Goal: Complete application form: Complete application form

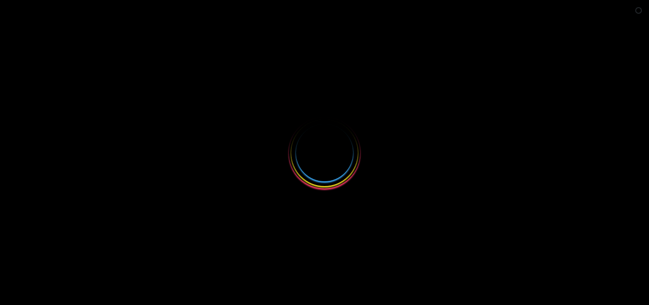
select select
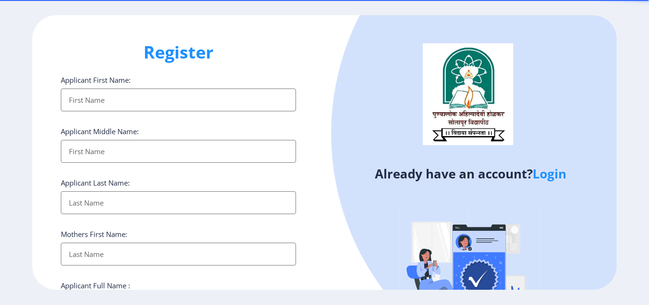
click at [547, 173] on link "Login" at bounding box center [550, 173] width 34 height 17
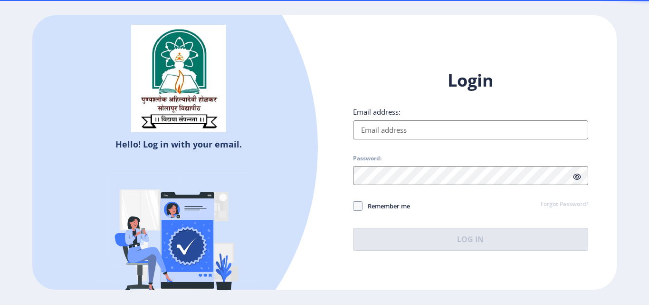
click at [430, 129] on input "Email address:" at bounding box center [470, 129] width 235 height 19
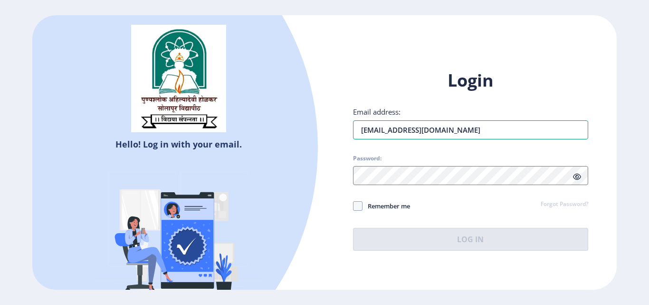
type input "[EMAIL_ADDRESS][DOMAIN_NAME]"
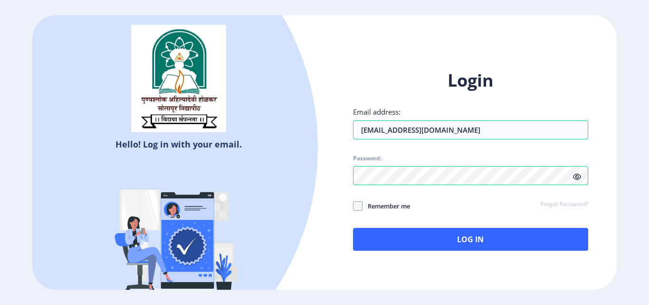
click at [577, 179] on icon at bounding box center [577, 176] width 8 height 7
click at [365, 204] on span "Remember me" at bounding box center [387, 205] width 48 height 11
click at [354, 206] on input "Remember me" at bounding box center [353, 206] width 0 height 0
checkbox input "true"
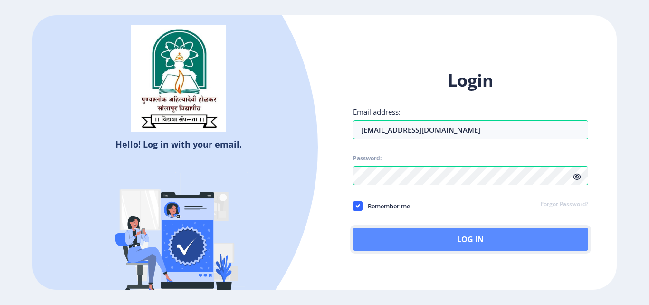
click at [430, 233] on button "Log In" at bounding box center [470, 239] width 235 height 23
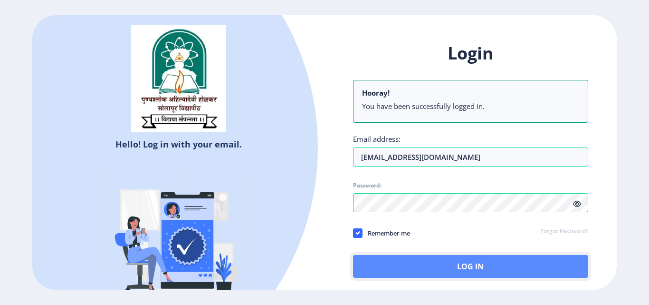
click at [520, 269] on button "Log In" at bounding box center [470, 266] width 235 height 23
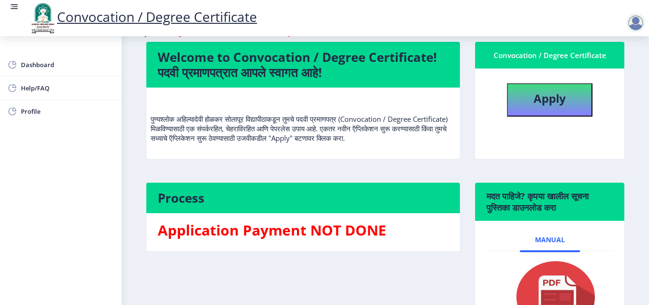
scroll to position [60, 0]
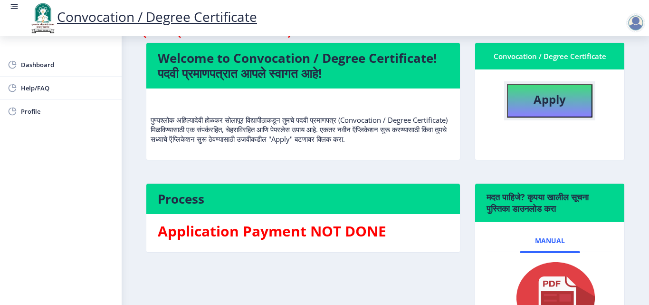
click at [534, 96] on b "Apply" at bounding box center [550, 99] width 32 height 16
select select
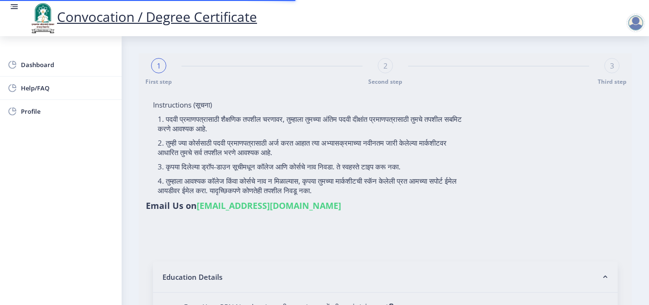
type input "[PERSON_NAME]"
type input "MANGAL"
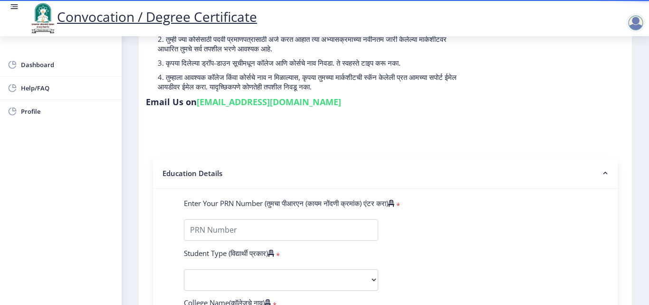
scroll to position [104, 0]
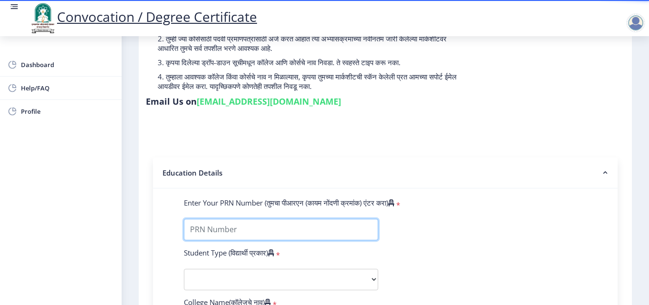
click at [231, 228] on input "Enter Your PRN Number (तुमचा पीआरएन (कायम नोंदणी क्रमांक) एंटर करा)" at bounding box center [281, 229] width 194 height 21
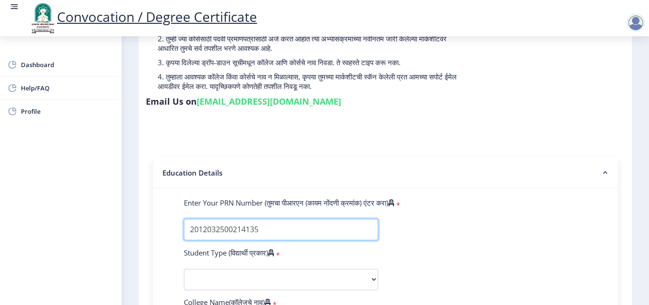
type input "2012032500214135"
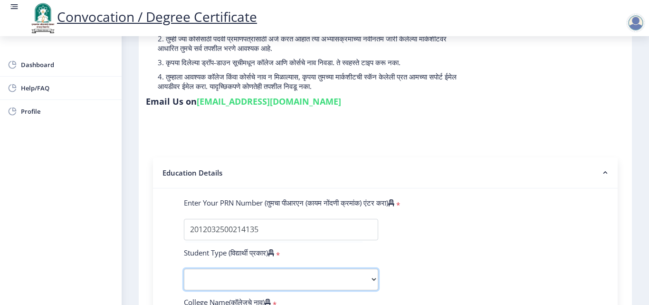
click at [256, 278] on select "Select Student Type Regular External" at bounding box center [281, 279] width 194 height 21
select select "Regular"
click at [184, 269] on select "Select Student Type Regular External" at bounding box center [281, 279] width 194 height 21
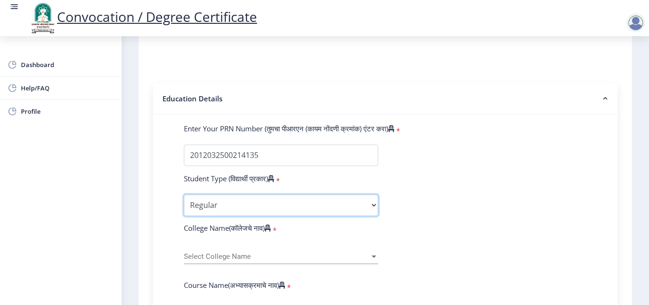
scroll to position [179, 0]
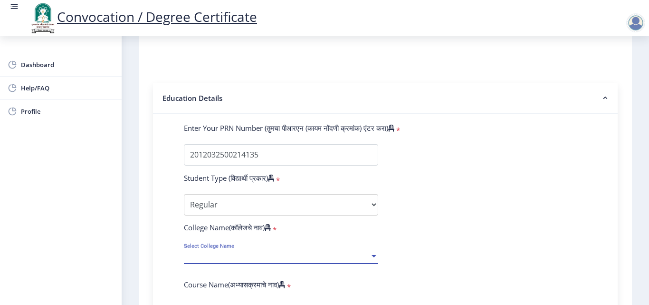
click at [265, 254] on span "Select College Name" at bounding box center [277, 256] width 186 height 8
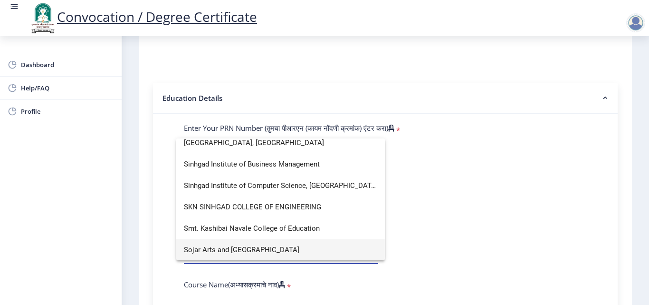
scroll to position [2809, 0]
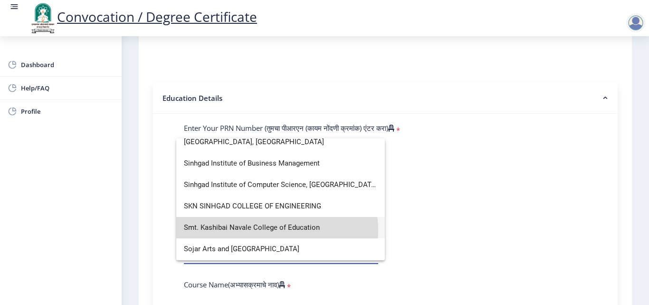
click at [277, 230] on span "Smt. Kashibai Navale College of Education" at bounding box center [280, 227] width 193 height 21
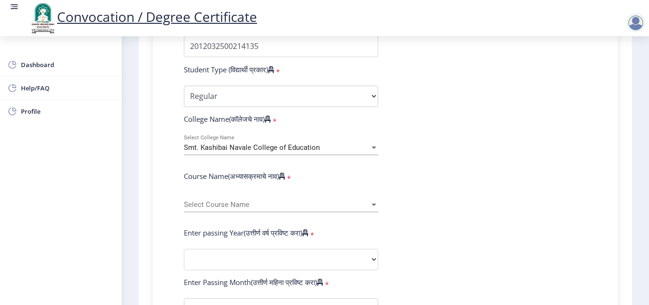
scroll to position [288, 0]
click at [248, 204] on span "Select Course Name" at bounding box center [277, 204] width 186 height 8
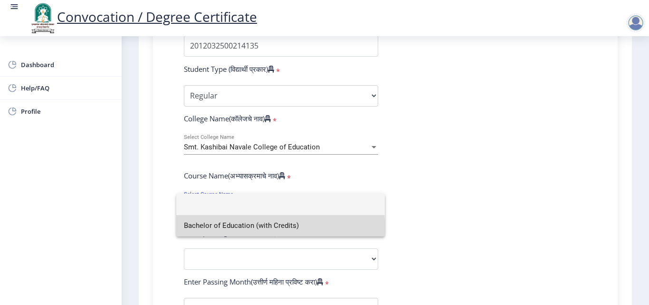
click at [239, 231] on span "Bachelor of Education (with Credits)" at bounding box center [280, 225] width 193 height 21
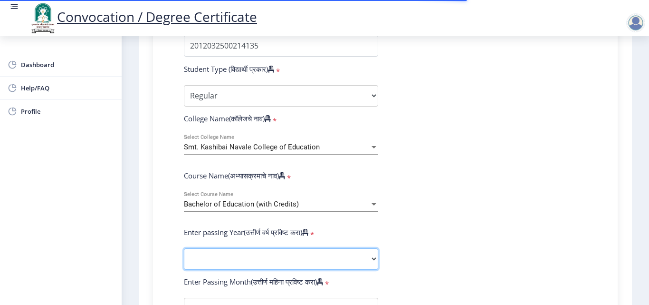
click at [244, 258] on select "2025 2024 2023 2022 2021 2020 2019 2018 2017 2016 2015 2014 2013 2012 2011 2010…" at bounding box center [281, 258] width 194 height 21
select select "2013"
click at [184, 248] on select "2025 2024 2023 2022 2021 2020 2019 2018 2017 2016 2015 2014 2013 2012 2011 2010…" at bounding box center [281, 258] width 194 height 21
click at [185, 255] on select "2025 2024 2023 2022 2021 2020 2019 2018 2017 2016 2015 2014 2013 2012 2011 2010…" at bounding box center [281, 258] width 194 height 21
click at [208, 255] on select "2025 2024 2023 2022 2021 2020 2019 2018 2017 2016 2015 2014 2013 2012 2011 2010…" at bounding box center [281, 258] width 194 height 21
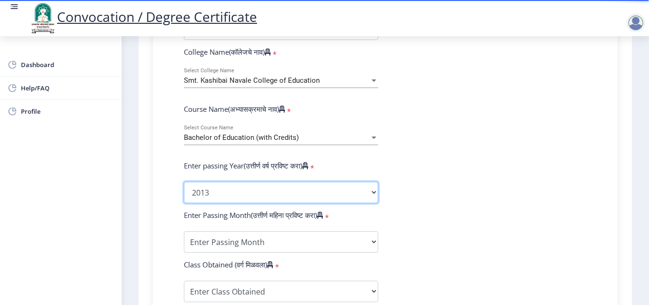
scroll to position [355, 0]
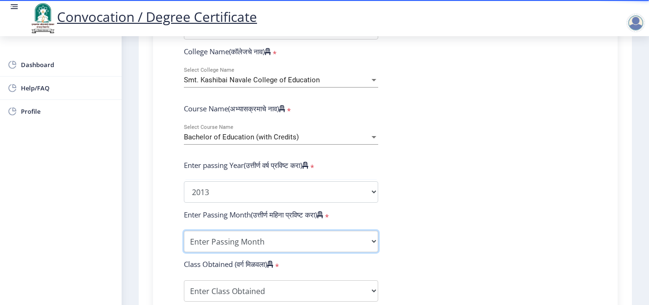
click at [236, 236] on select "Enter Passing Month March April May October November December" at bounding box center [281, 241] width 194 height 21
select select "March"
click at [184, 231] on select "Enter Passing Month March April May October November December" at bounding box center [281, 241] width 194 height 21
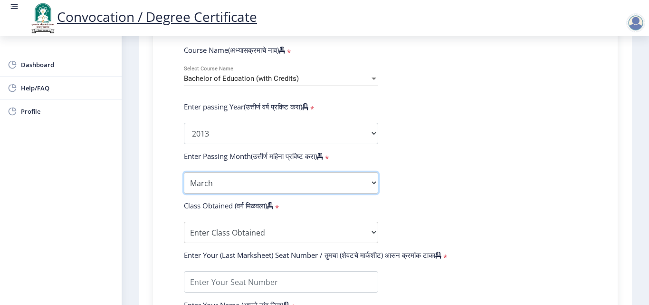
scroll to position [414, 0]
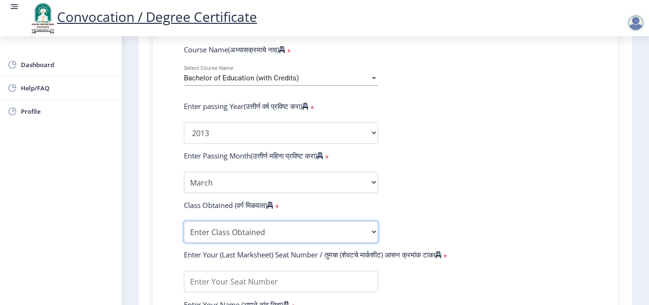
click at [231, 225] on select "Enter Class Obtained FIRST CLASS WITH DISTINCTION FIRST CLASS HIGHER SECOND CLA…" at bounding box center [281, 231] width 194 height 21
select select "SECOND CLASS"
click at [184, 221] on select "Enter Class Obtained FIRST CLASS WITH DISTINCTION FIRST CLASS HIGHER SECOND CLA…" at bounding box center [281, 231] width 194 height 21
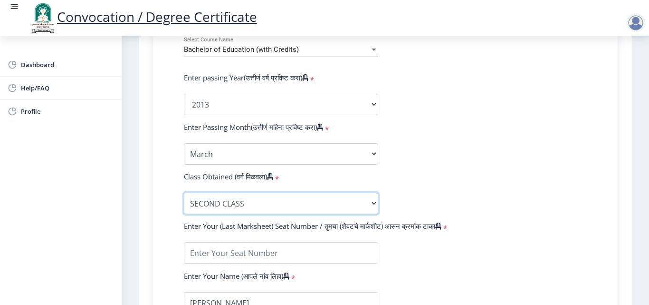
scroll to position [447, 0]
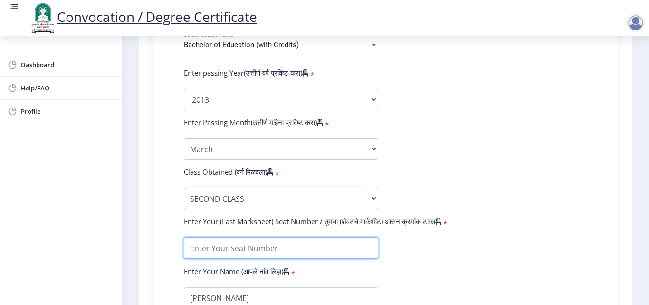
click at [227, 249] on input "textarea" at bounding box center [281, 247] width 194 height 21
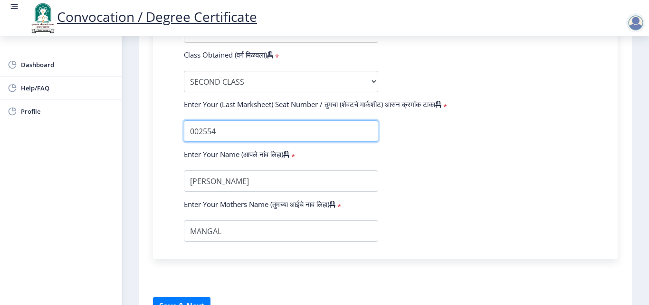
scroll to position [623, 0]
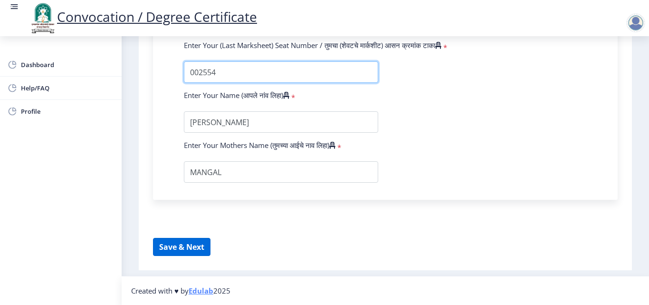
type input "002554"
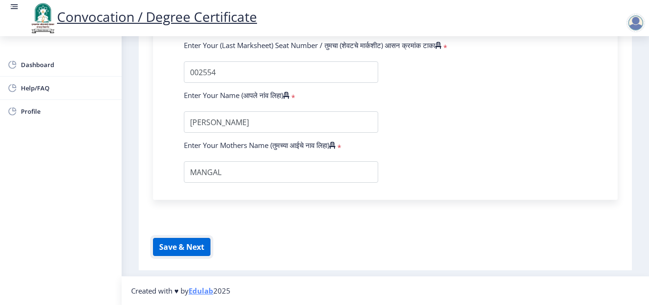
click at [181, 245] on button "Save & Next" at bounding box center [182, 247] width 58 height 18
click at [198, 248] on button "Save & Next" at bounding box center [182, 247] width 58 height 18
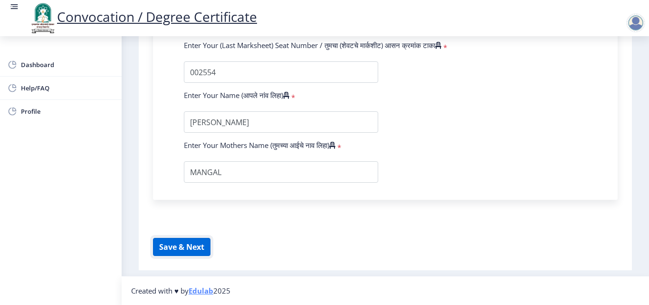
click at [190, 247] on button "Save & Next" at bounding box center [182, 247] width 58 height 18
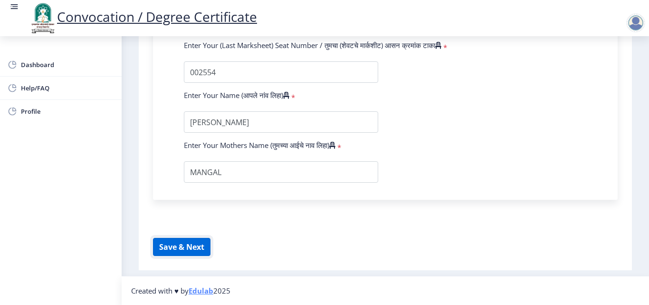
click at [190, 247] on button "Save & Next" at bounding box center [182, 247] width 58 height 18
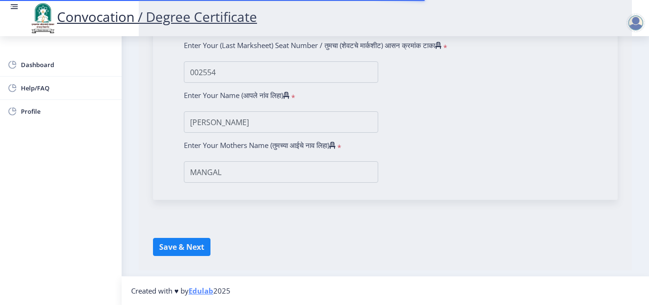
select select
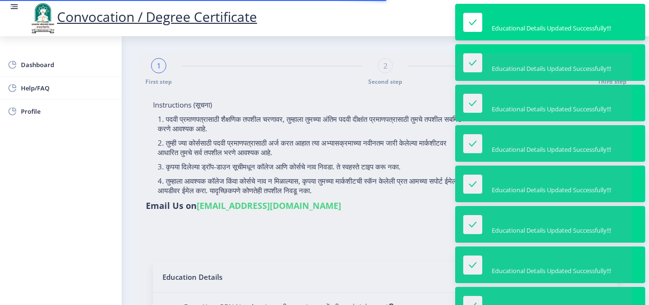
select select
type input "[PERSON_NAME]"
type input "MANGAL"
select select
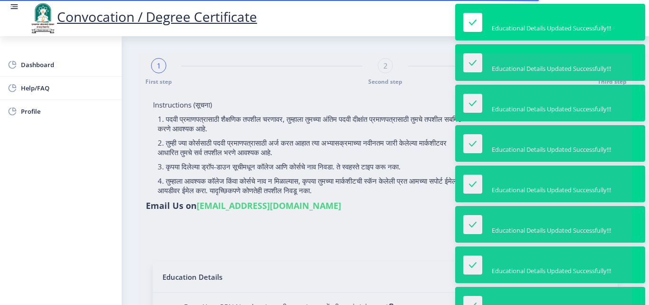
select select
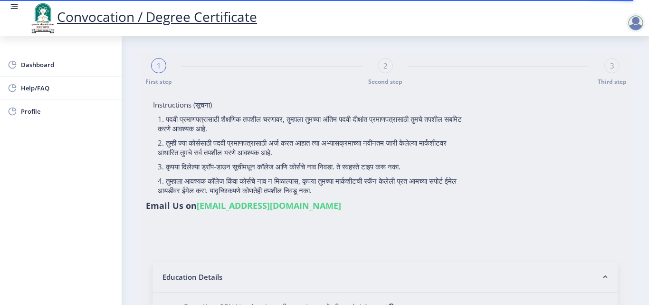
type input "[PERSON_NAME]"
type input "MANGAL"
select select
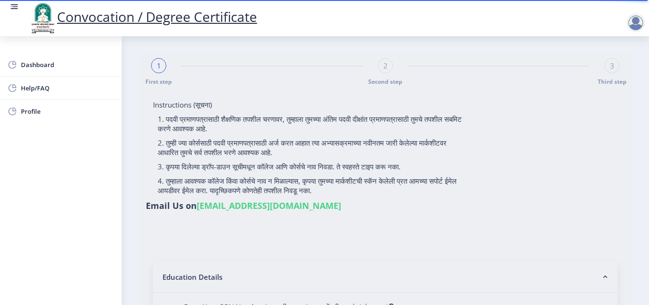
select select
type input "[PERSON_NAME]"
type input "MANGAL"
select select
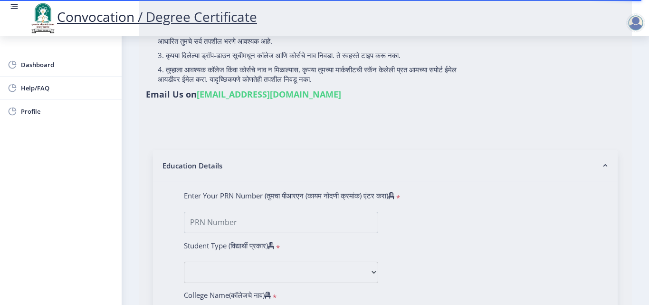
scroll to position [112, 0]
type input "[PERSON_NAME]"
type input "MANGAL"
select select
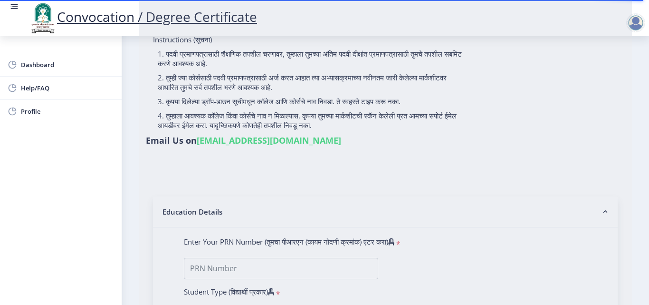
scroll to position [66, 0]
type input "[PERSON_NAME]"
type input "MANGAL"
select select
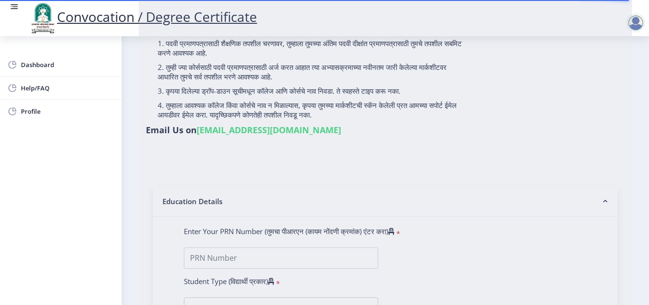
scroll to position [76, 0]
type input "[PERSON_NAME]"
type input "MANGAL"
select select
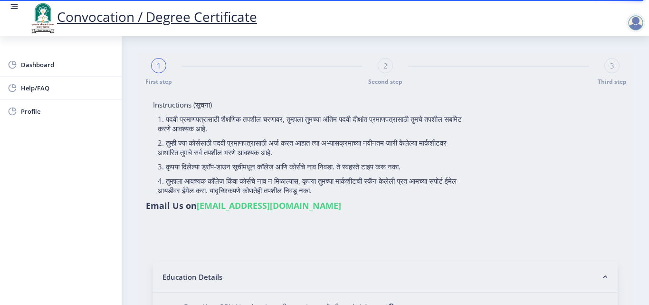
type input "[PERSON_NAME]"
type input "MANGAL"
select select
type input "[PERSON_NAME]"
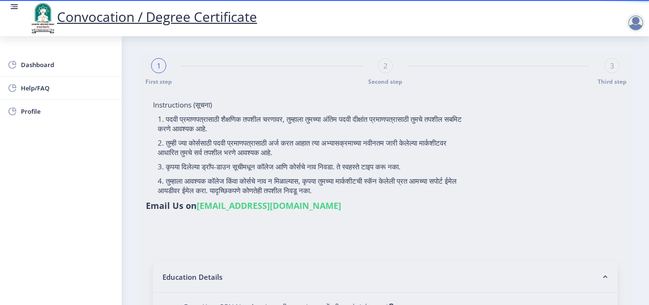
type input "MANGAL"
select select
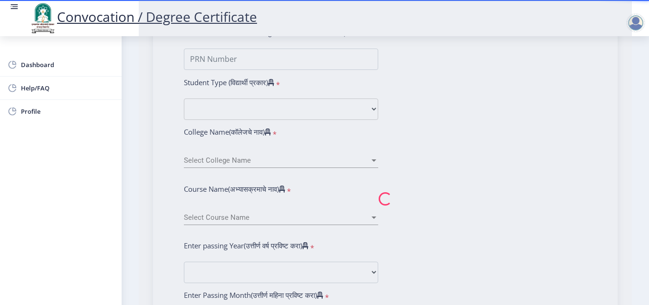
scroll to position [277, 0]
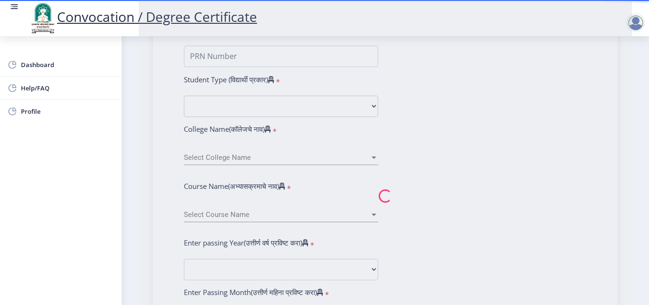
type input "[PERSON_NAME]"
type input "MANGAL"
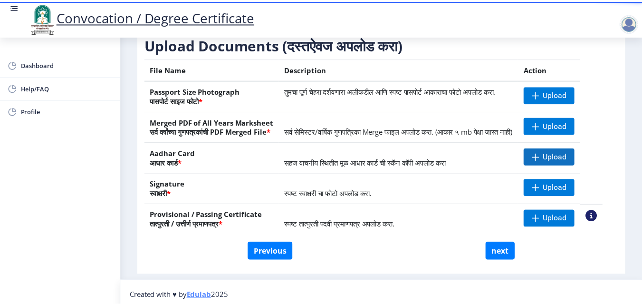
scroll to position [153, 0]
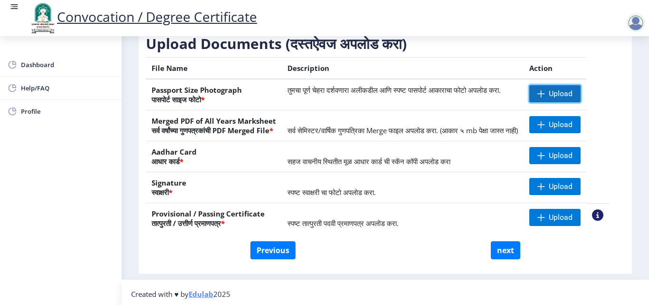
click at [559, 102] on span "Upload" at bounding box center [554, 93] width 51 height 17
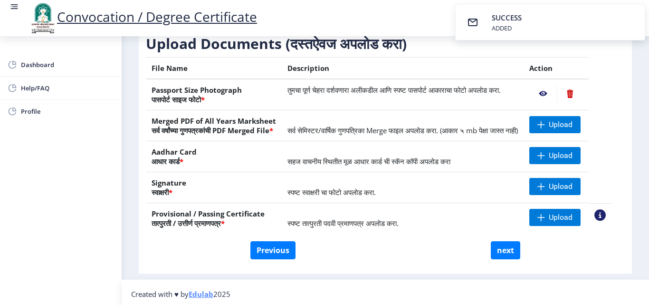
click at [551, 102] on nb-action at bounding box center [543, 93] width 28 height 17
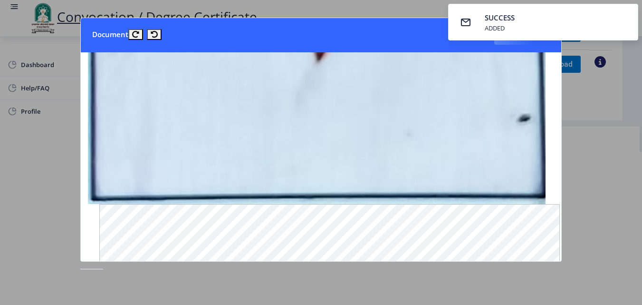
scroll to position [500, 4]
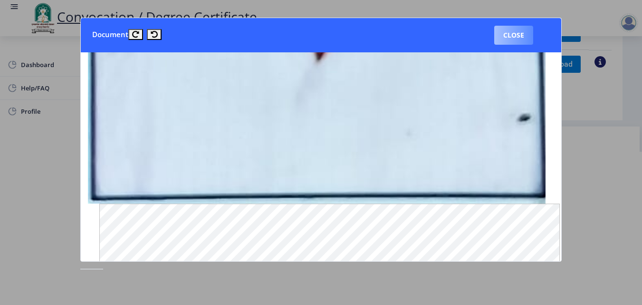
click at [519, 31] on button "Close" at bounding box center [513, 35] width 39 height 19
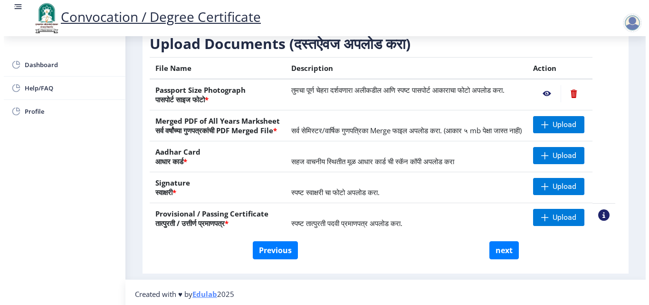
scroll to position [82, 0]
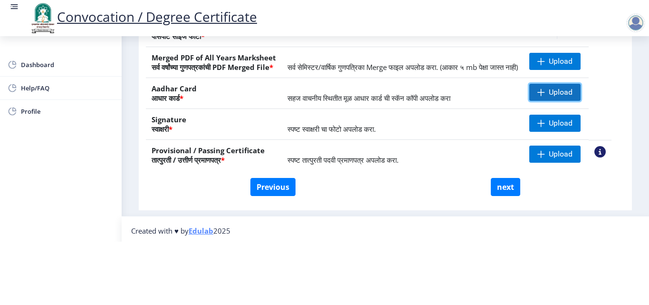
click at [564, 91] on span "Upload" at bounding box center [561, 92] width 24 height 10
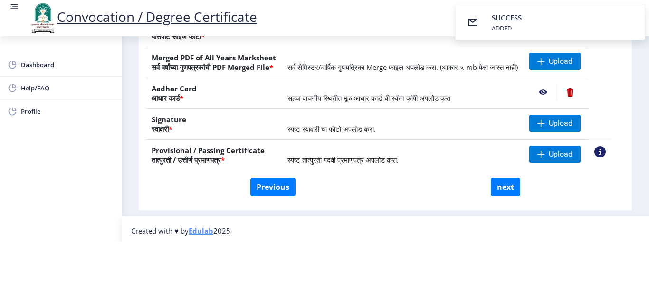
click at [556, 94] on nb-action at bounding box center [543, 92] width 28 height 17
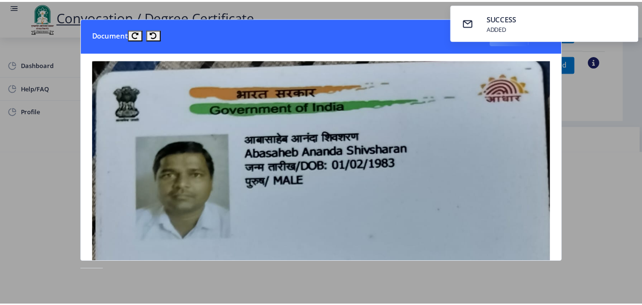
scroll to position [0, 0]
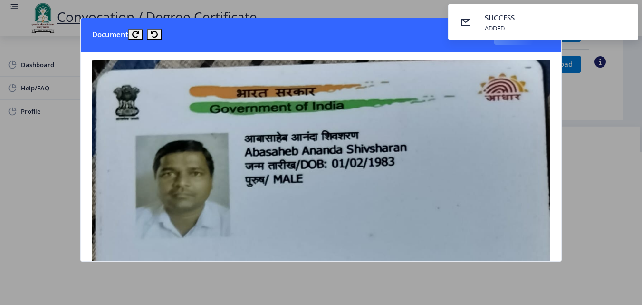
click at [632, 109] on div at bounding box center [321, 152] width 642 height 305
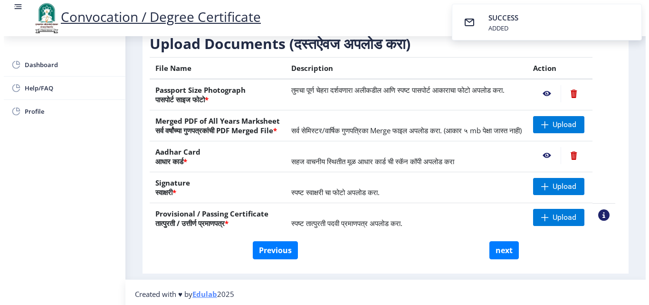
scroll to position [82, 0]
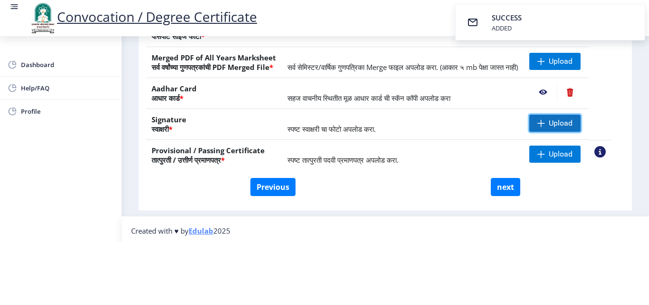
click at [558, 119] on span "Upload" at bounding box center [554, 123] width 51 height 17
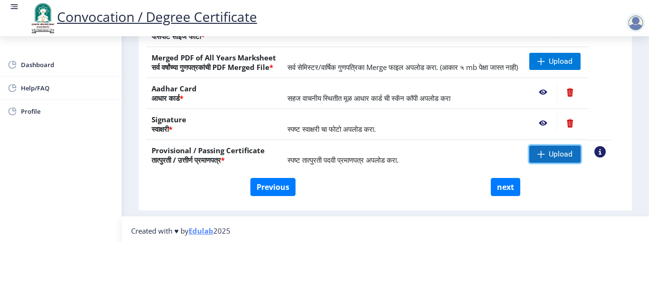
click at [570, 156] on span "Upload" at bounding box center [561, 154] width 24 height 10
click at [564, 151] on span "Upload" at bounding box center [561, 154] width 24 height 10
click at [576, 148] on span "Upload" at bounding box center [554, 153] width 51 height 17
click at [573, 153] on span "Upload" at bounding box center [561, 154] width 24 height 10
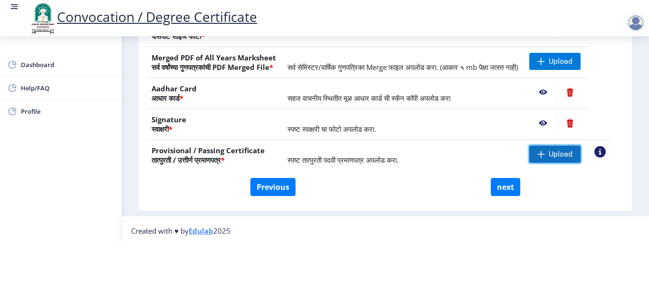
click at [565, 153] on span "Upload" at bounding box center [561, 154] width 24 height 10
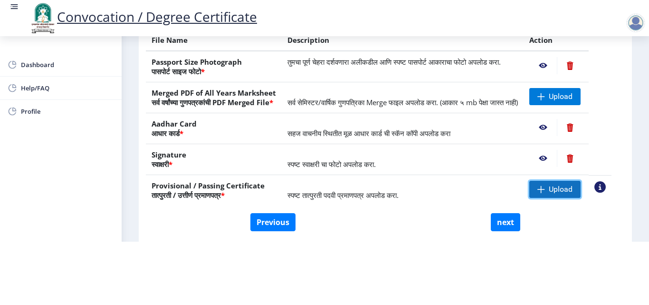
scroll to position [118, 0]
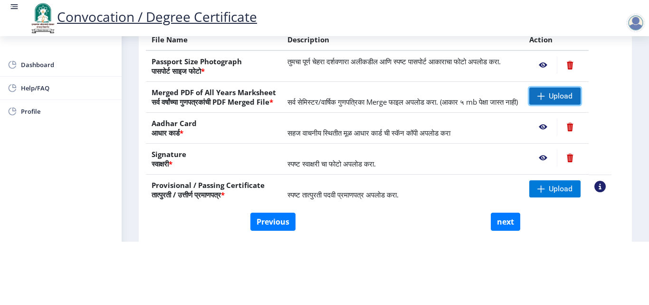
click at [563, 91] on span "Upload" at bounding box center [561, 96] width 24 height 10
click at [570, 91] on span "Upload" at bounding box center [561, 96] width 24 height 10
click at [612, 88] on table "File Name Description Action Passport Size Photograph पासपोर्ट साइज फोटो * तुमच…" at bounding box center [379, 117] width 466 height 176
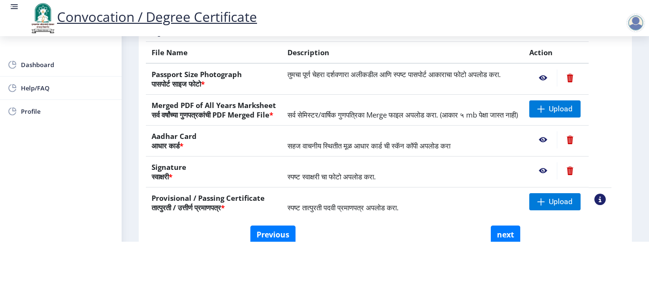
scroll to position [106, 0]
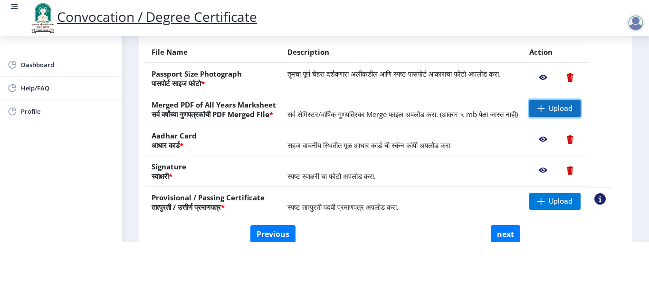
click at [573, 104] on span "Upload" at bounding box center [561, 109] width 24 height 10
click at [83, 199] on div "Dashboard Help/FAQ Profile" at bounding box center [61, 170] width 122 height 269
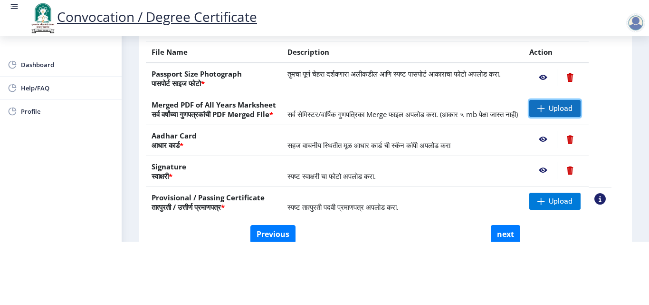
click at [557, 100] on span "Upload" at bounding box center [554, 108] width 51 height 17
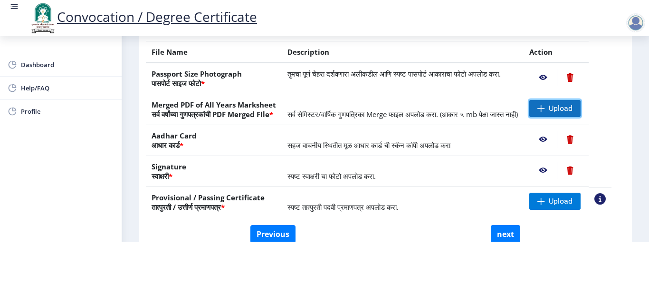
click at [557, 100] on span "Upload" at bounding box center [554, 108] width 51 height 17
click at [572, 104] on span "Upload" at bounding box center [561, 109] width 24 height 10
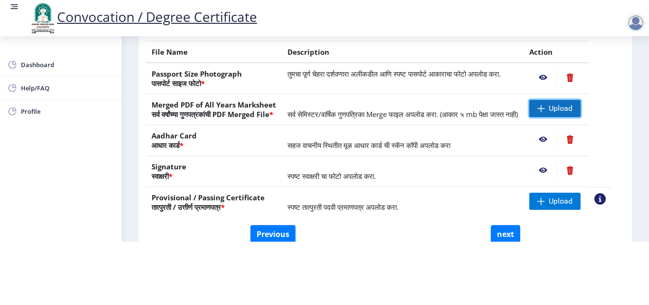
click at [572, 104] on span "Upload" at bounding box center [561, 109] width 24 height 10
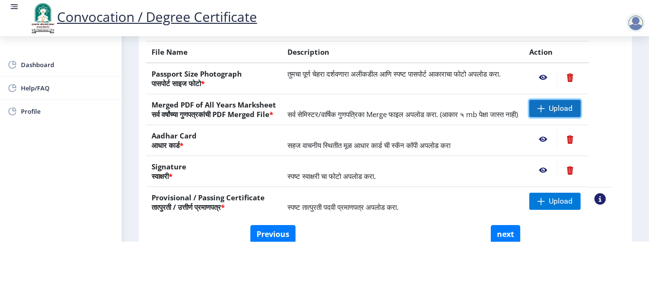
click at [567, 104] on span "Upload" at bounding box center [561, 109] width 24 height 10
click at [437, 116] on td "सर्व सेमिस्टर/वार्षिक गुणपत्रिका Merge फाइल अपलोड करा. (आकार ५ mb पेक्षा जास्त …" at bounding box center [403, 109] width 242 height 31
click at [545, 105] on span at bounding box center [542, 109] width 8 height 8
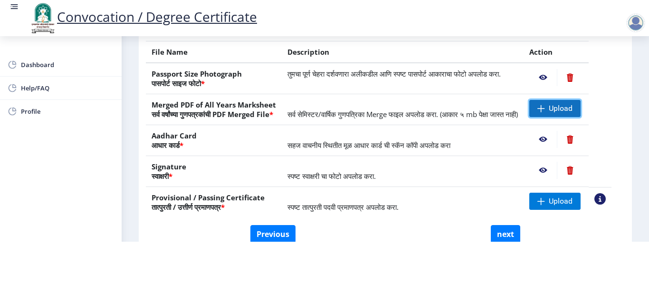
click at [545, 105] on span at bounding box center [542, 109] width 8 height 8
click at [567, 104] on span "Upload" at bounding box center [561, 109] width 24 height 10
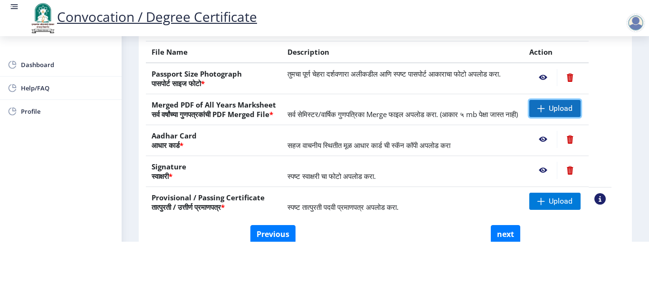
click at [567, 104] on span "Upload" at bounding box center [561, 109] width 24 height 10
click at [637, 87] on nb-layout-column "First step 2 Second step 3 Third step Instructions (सूचना) 1. कृपया लक्षात घ्या…" at bounding box center [386, 65] width 528 height 396
click at [573, 104] on span "Upload" at bounding box center [561, 109] width 24 height 10
click at [27, 188] on div "Dashboard Help/FAQ Profile" at bounding box center [61, 170] width 122 height 269
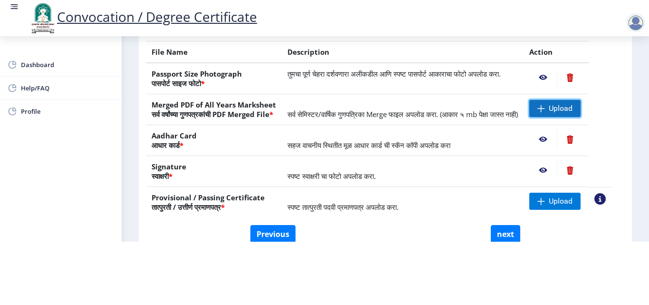
click at [563, 104] on span "Upload" at bounding box center [561, 109] width 24 height 10
click at [566, 104] on span "Upload" at bounding box center [561, 109] width 24 height 10
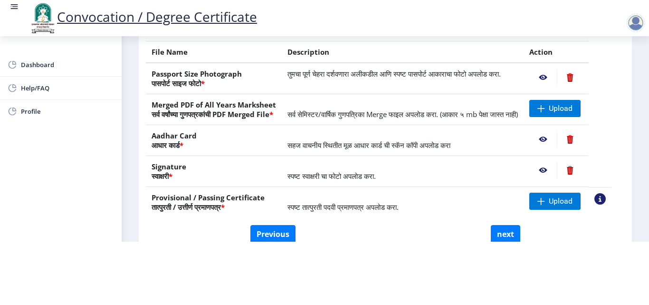
click at [251, 109] on th "Merged PDF of All Years Marksheet सर्व वर्षांच्या गुणपत्रकांची PDF Merged File *" at bounding box center [214, 109] width 136 height 31
click at [95, 135] on div "Dashboard Help/FAQ Profile" at bounding box center [61, 170] width 122 height 269
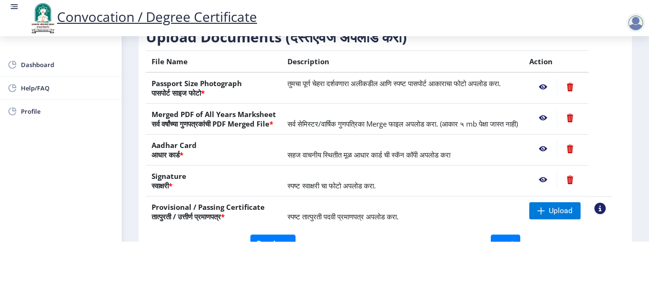
scroll to position [96, 0]
click at [554, 114] on nb-action at bounding box center [543, 118] width 28 height 17
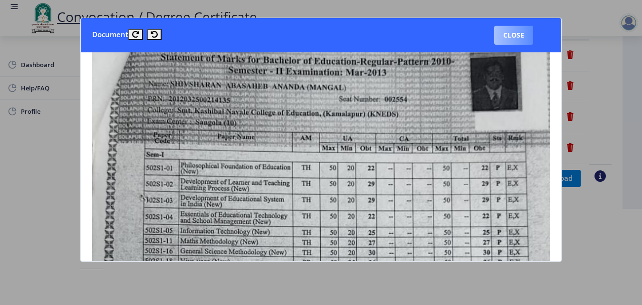
scroll to position [121, 0]
click at [514, 33] on button "Close" at bounding box center [513, 35] width 39 height 19
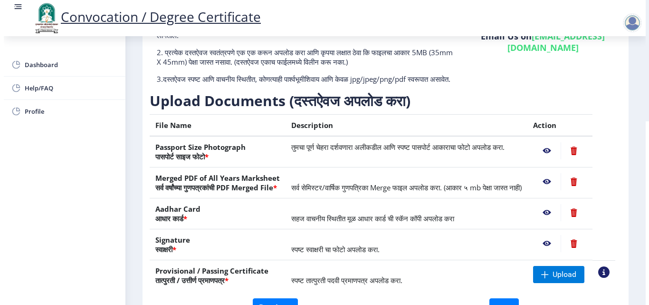
scroll to position [82, 0]
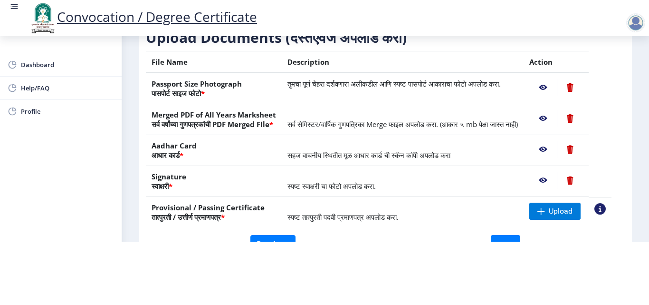
click at [583, 110] on nb-action at bounding box center [570, 118] width 26 height 17
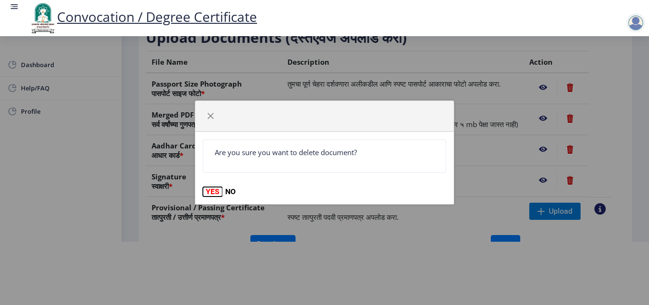
click at [210, 192] on button "YES" at bounding box center [212, 192] width 19 height 10
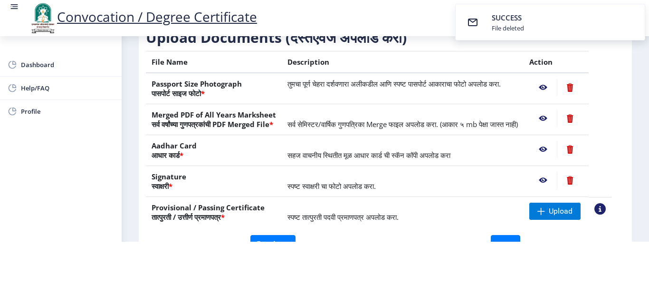
click at [557, 114] on nb-action at bounding box center [543, 118] width 28 height 17
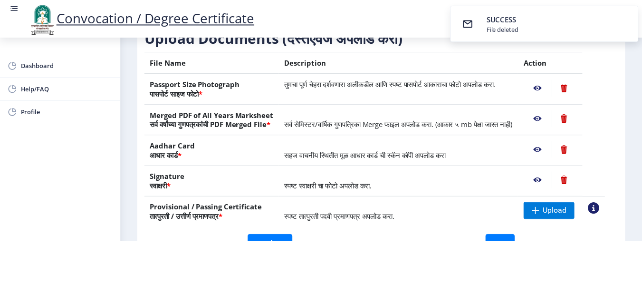
scroll to position [0, 0]
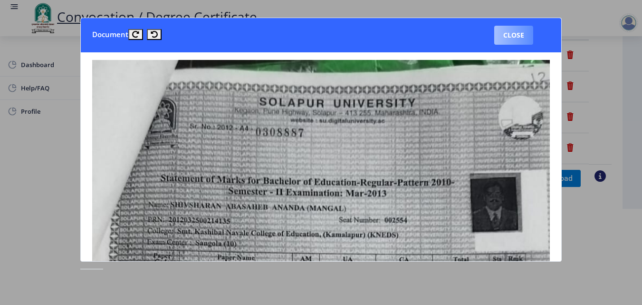
click at [510, 35] on button "Close" at bounding box center [513, 35] width 39 height 19
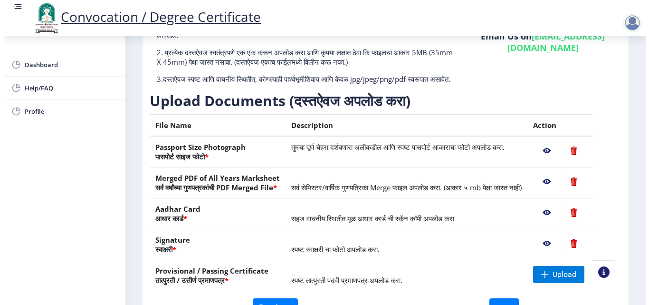
scroll to position [82, 0]
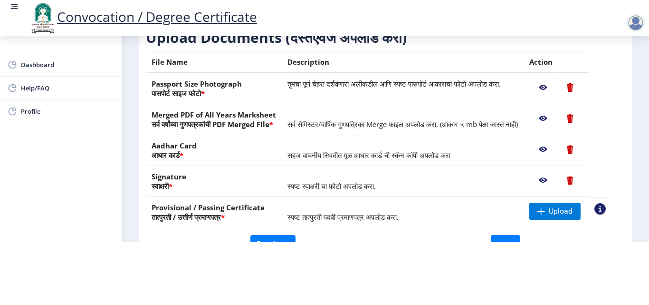
click at [581, 110] on nb-action at bounding box center [570, 118] width 26 height 17
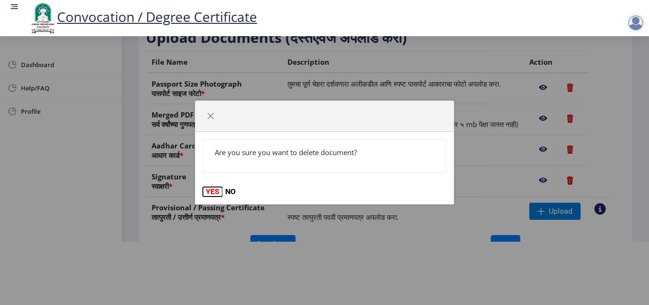
click at [210, 191] on button "YES" at bounding box center [212, 192] width 19 height 10
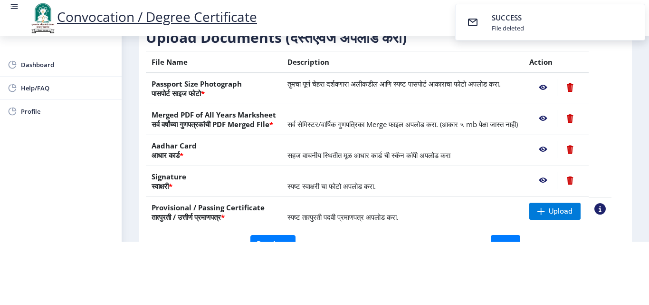
click at [582, 111] on nb-action at bounding box center [570, 118] width 26 height 17
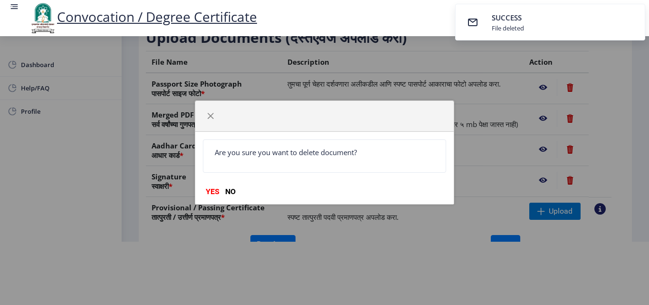
click at [562, 114] on div "Are you sure you want to delete document? YES NO" at bounding box center [324, 152] width 649 height 305
click at [540, 111] on div "Are you sure you want to delete document? YES NO" at bounding box center [324, 152] width 649 height 305
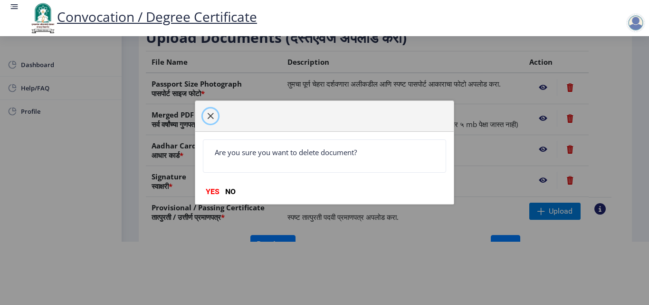
click at [209, 115] on span "button" at bounding box center [211, 116] width 8 height 8
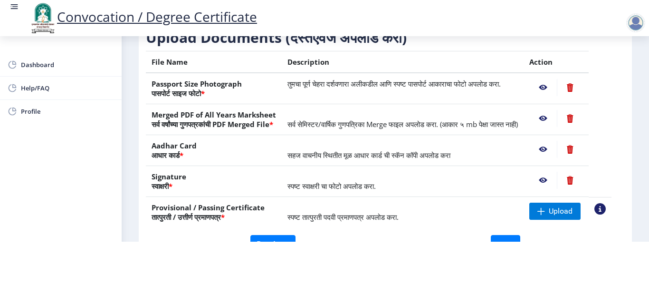
click at [554, 110] on nb-action at bounding box center [543, 118] width 28 height 17
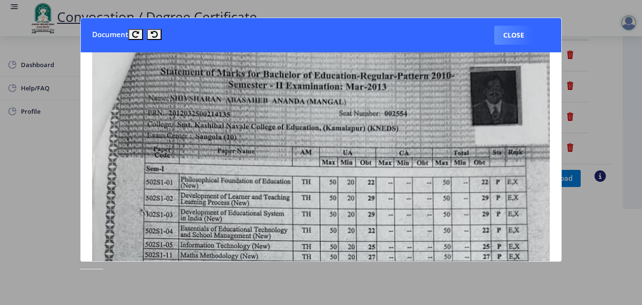
scroll to position [0, 0]
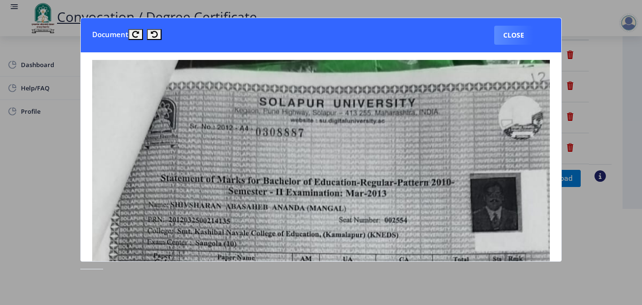
click at [571, 280] on div at bounding box center [321, 152] width 642 height 305
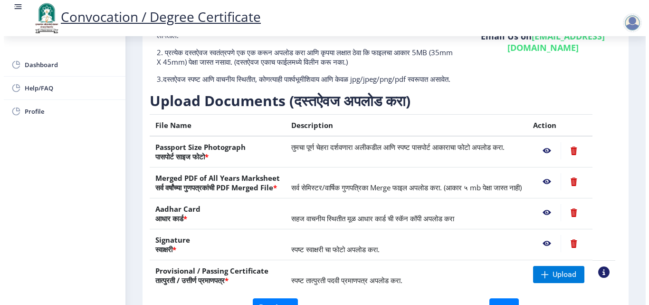
scroll to position [82, 0]
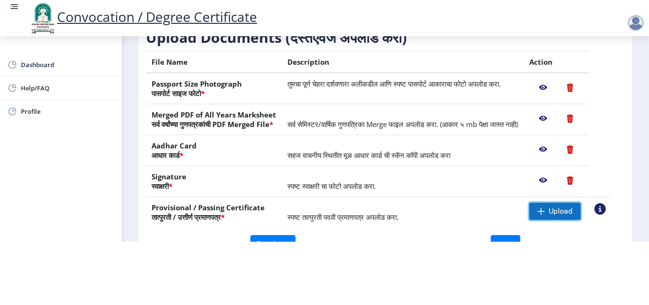
click at [573, 208] on span "Upload" at bounding box center [561, 211] width 24 height 10
click at [567, 205] on span "Upload" at bounding box center [554, 210] width 51 height 17
click at [555, 214] on nb-action at bounding box center [543, 210] width 28 height 17
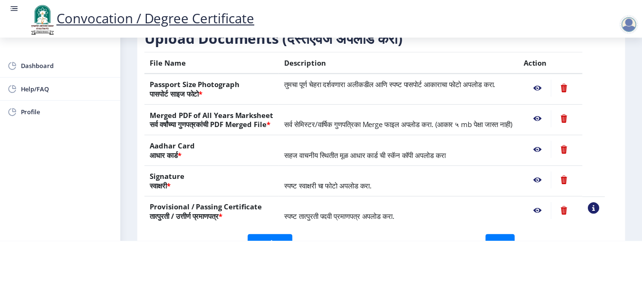
scroll to position [0, 0]
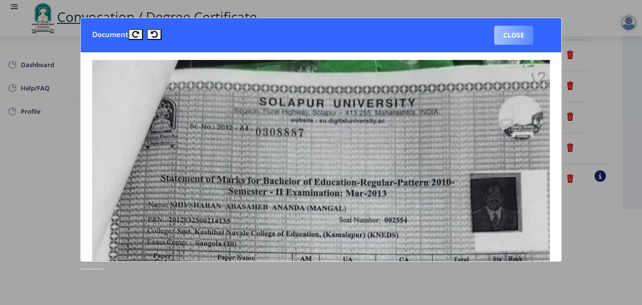
click at [512, 29] on button "Close" at bounding box center [513, 35] width 39 height 19
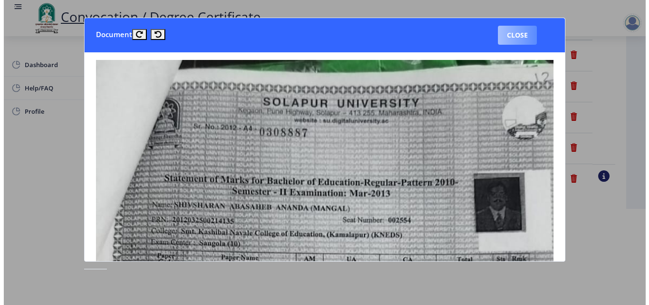
scroll to position [82, 0]
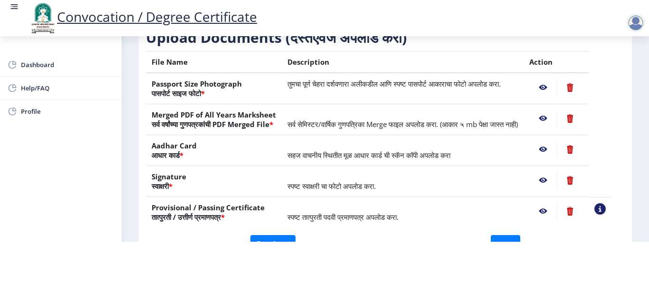
click at [612, 202] on td "View Sample PDC" at bounding box center [600, 208] width 23 height 23
click at [606, 210] on nb-action at bounding box center [600, 208] width 11 height 11
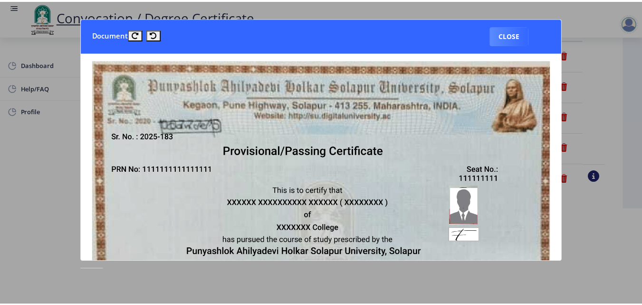
scroll to position [0, 0]
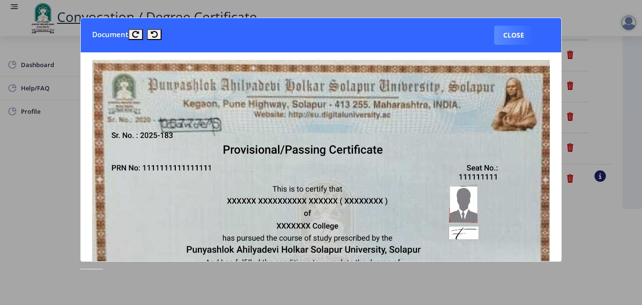
click at [609, 210] on div at bounding box center [321, 152] width 642 height 305
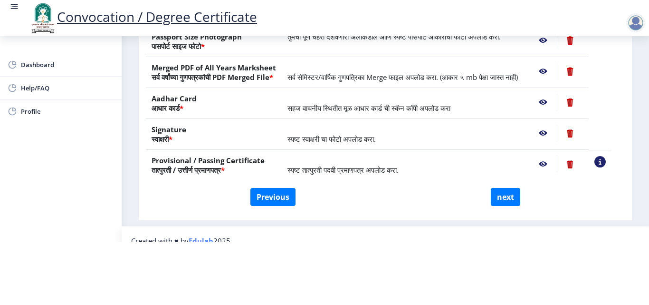
scroll to position [175, 0]
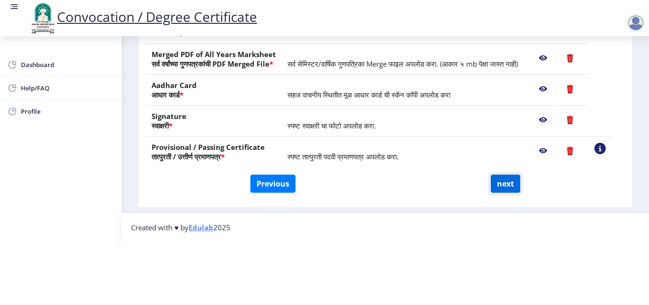
click at [496, 174] on button "next" at bounding box center [505, 183] width 29 height 18
select select
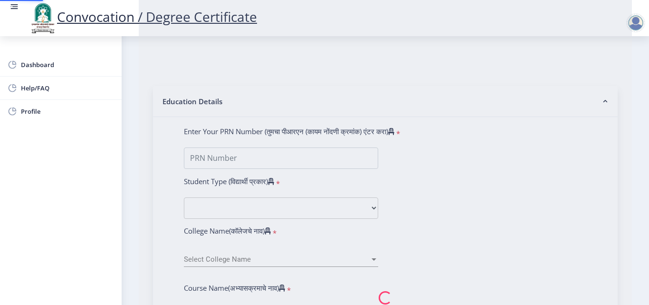
scroll to position [0, 0]
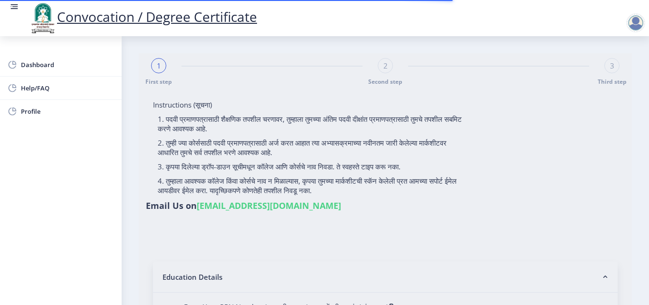
select select
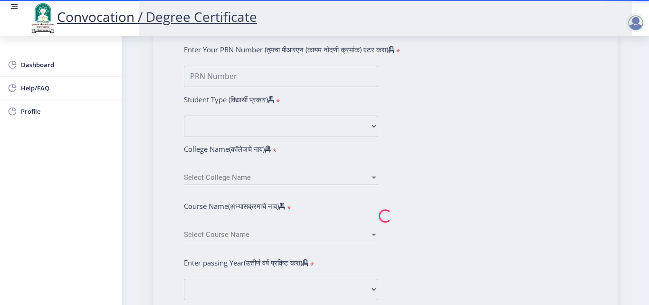
scroll to position [258, 0]
click at [542, 176] on nb-spinner at bounding box center [385, 215] width 493 height 839
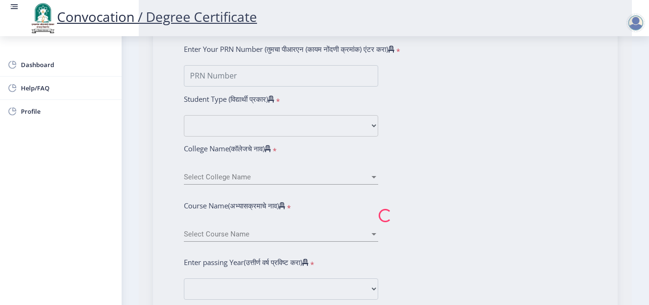
click at [502, 227] on nb-spinner at bounding box center [385, 215] width 493 height 839
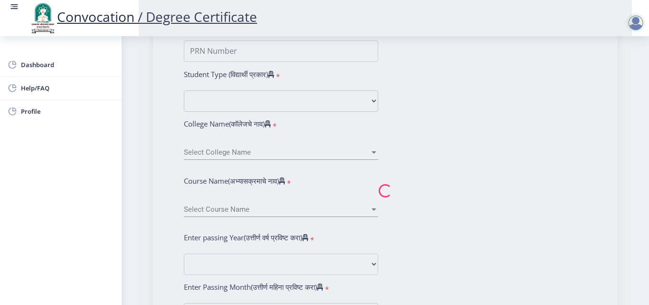
scroll to position [283, 0]
